Goal: Find specific page/section: Find specific page/section

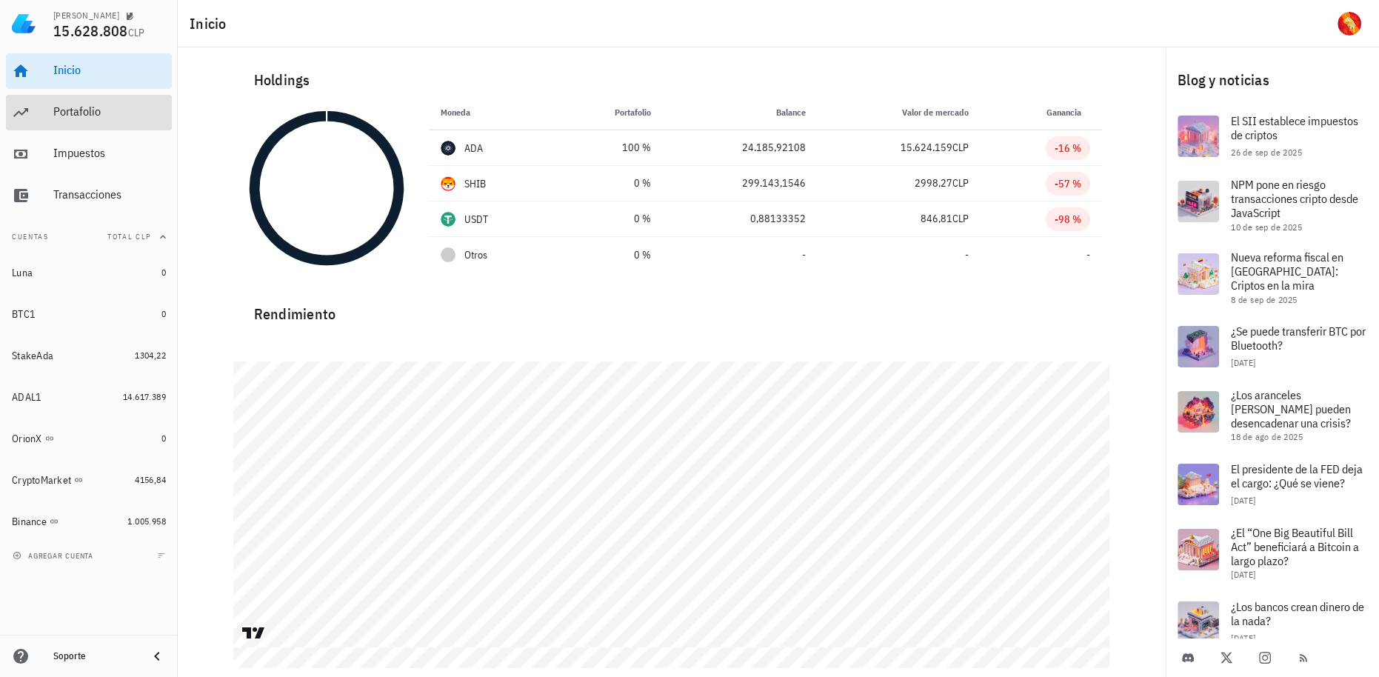
click at [136, 106] on div "Portafolio" at bounding box center [109, 111] width 113 height 14
